Goal: Task Accomplishment & Management: Manage account settings

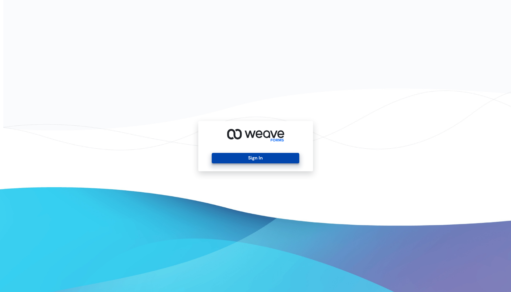
click at [268, 153] on button "Sign In" at bounding box center [256, 158] width 88 height 10
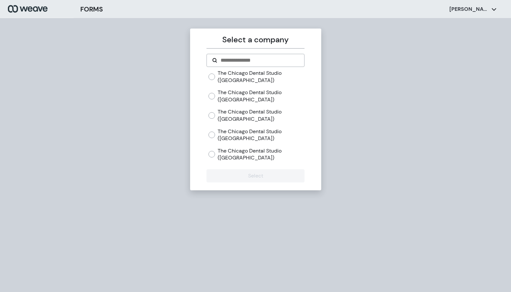
click at [222, 152] on label "The Chicago Dental Studio ([GEOGRAPHIC_DATA])" at bounding box center [261, 154] width 87 height 14
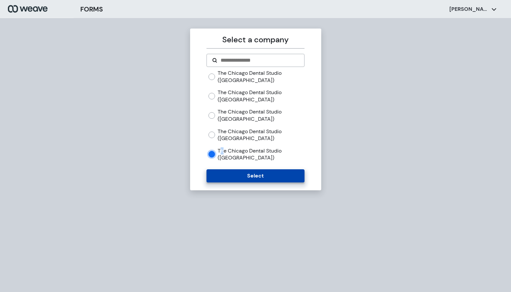
click at [240, 173] on button "Select" at bounding box center [256, 175] width 98 height 13
